Goal: Task Accomplishment & Management: Manage account settings

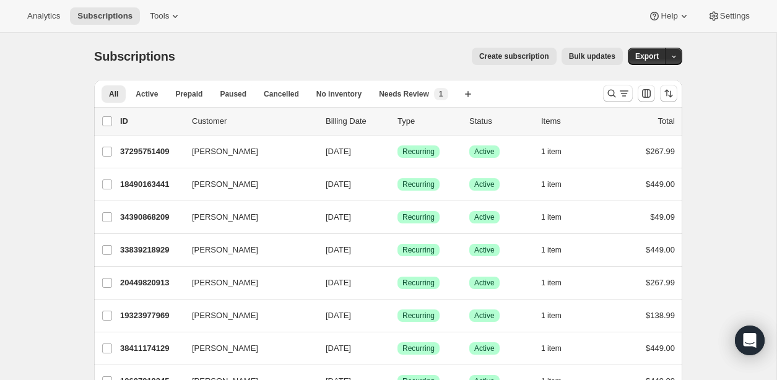
drag, startPoint x: 610, startPoint y: 94, endPoint x: 373, endPoint y: 111, distance: 237.6
click at [609, 94] on icon "Search and filter results" at bounding box center [611, 93] width 12 height 12
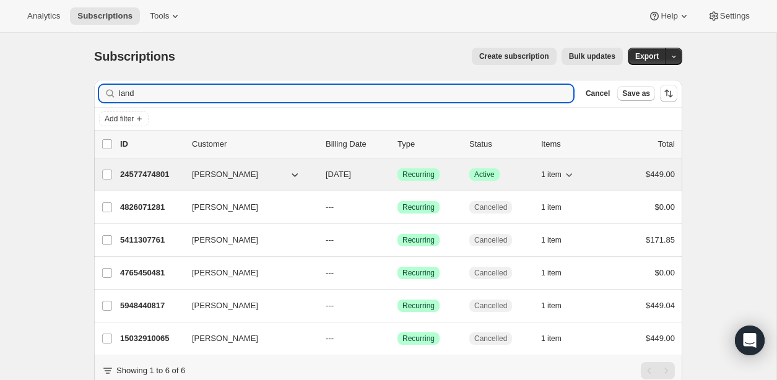
type input "land"
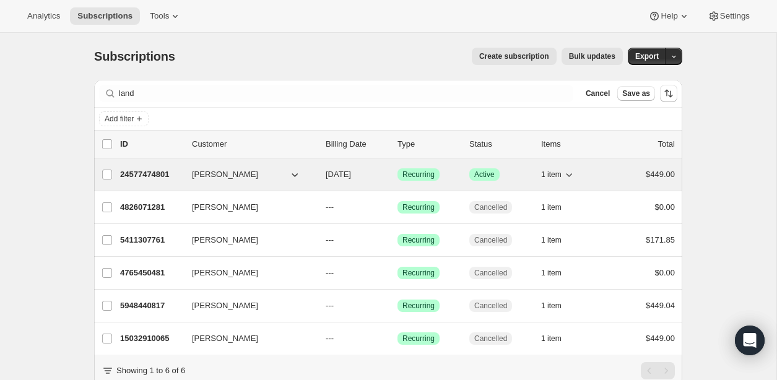
click at [150, 173] on p "24577474801" at bounding box center [151, 174] width 62 height 12
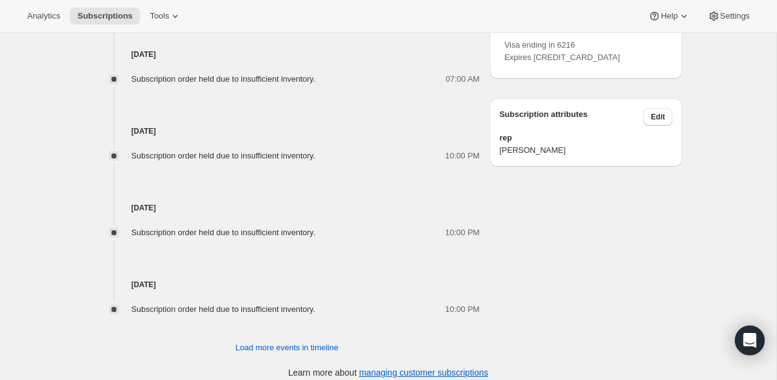
scroll to position [728, 0]
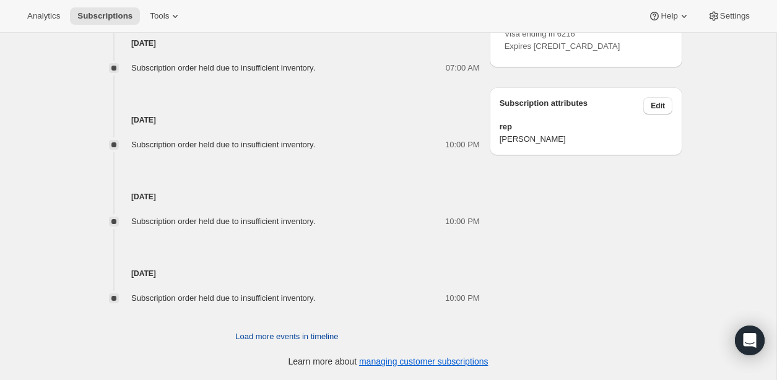
click at [239, 337] on span "Load more events in timeline" at bounding box center [286, 336] width 103 height 12
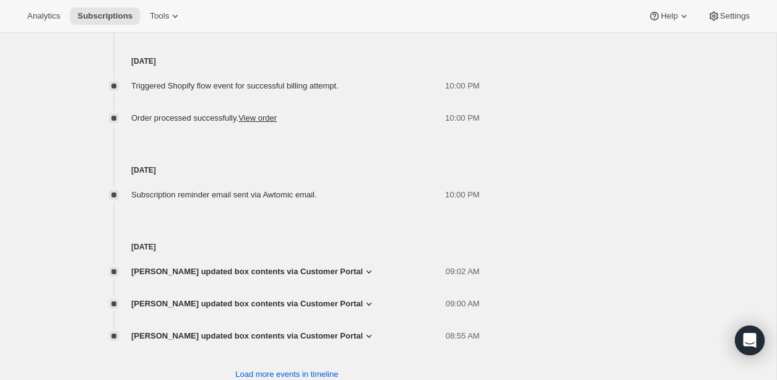
scroll to position [1241, 0]
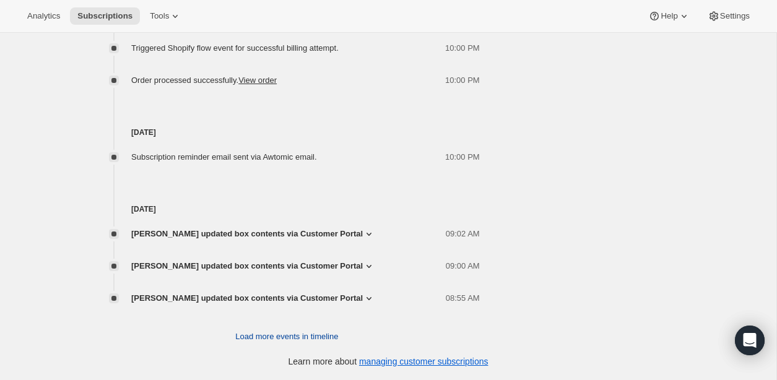
click at [295, 336] on span "Load more events in timeline" at bounding box center [286, 336] width 103 height 12
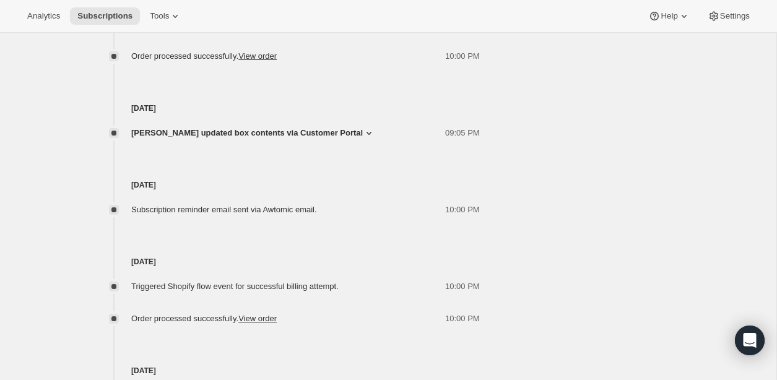
scroll to position [1689, 0]
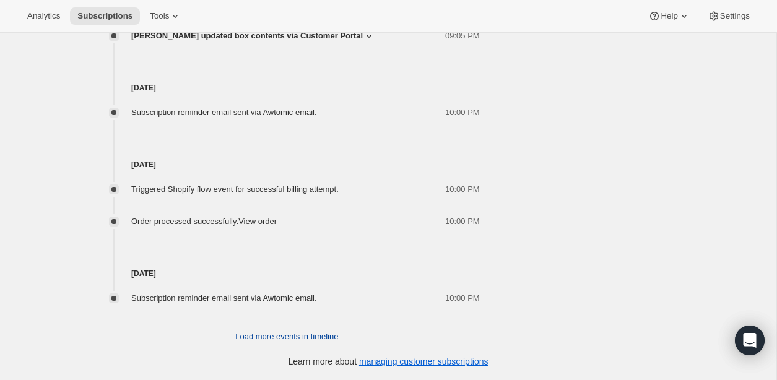
click at [246, 336] on span "Load more events in timeline" at bounding box center [286, 336] width 103 height 12
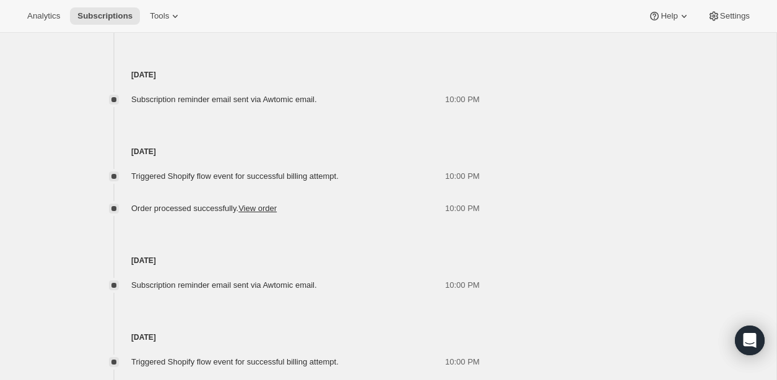
scroll to position [2137, 0]
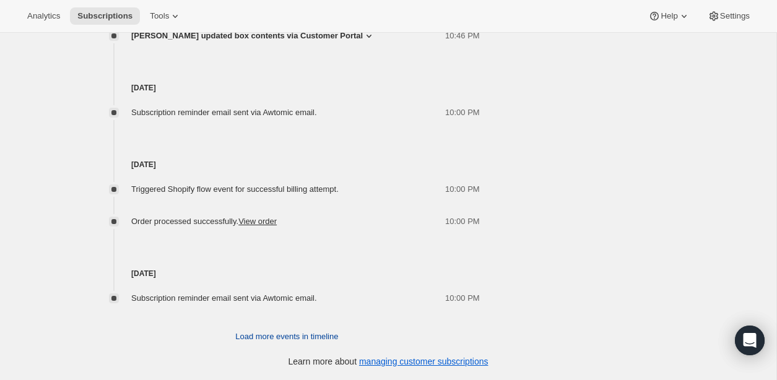
click at [275, 335] on span "Load more events in timeline" at bounding box center [286, 336] width 103 height 12
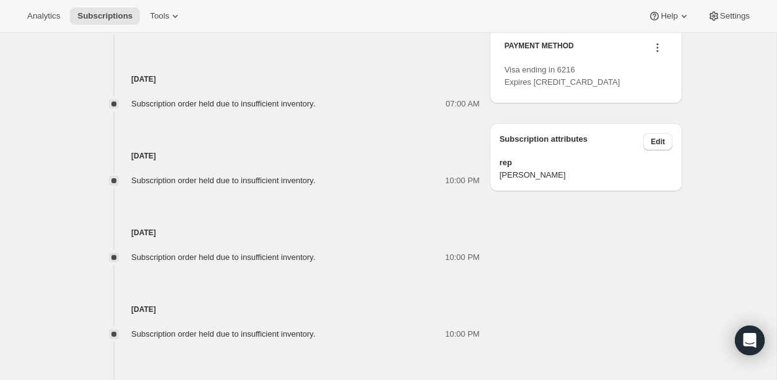
scroll to position [0, 0]
